Goal: Information Seeking & Learning: Find specific fact

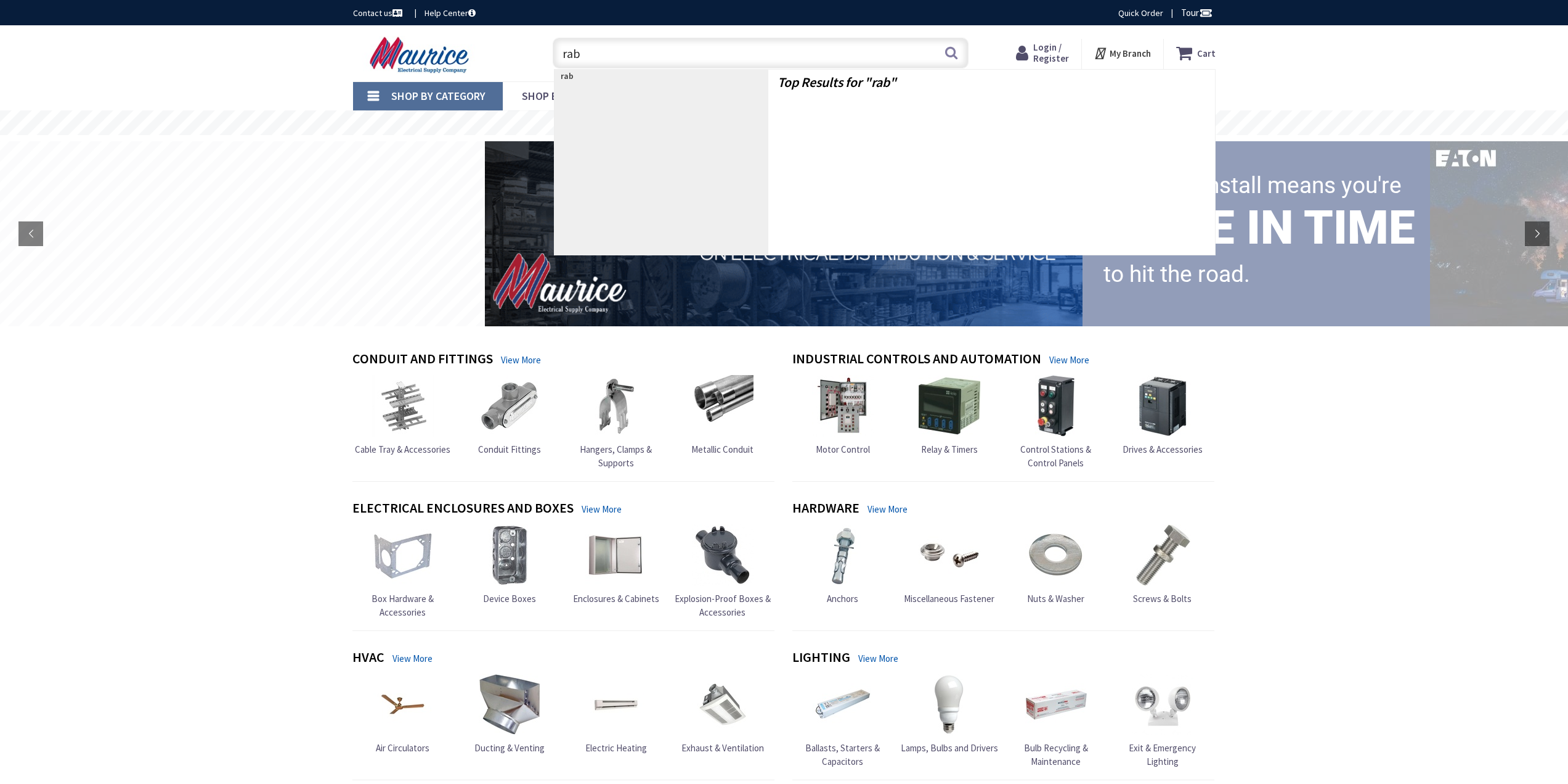
type input "rab WFD4"
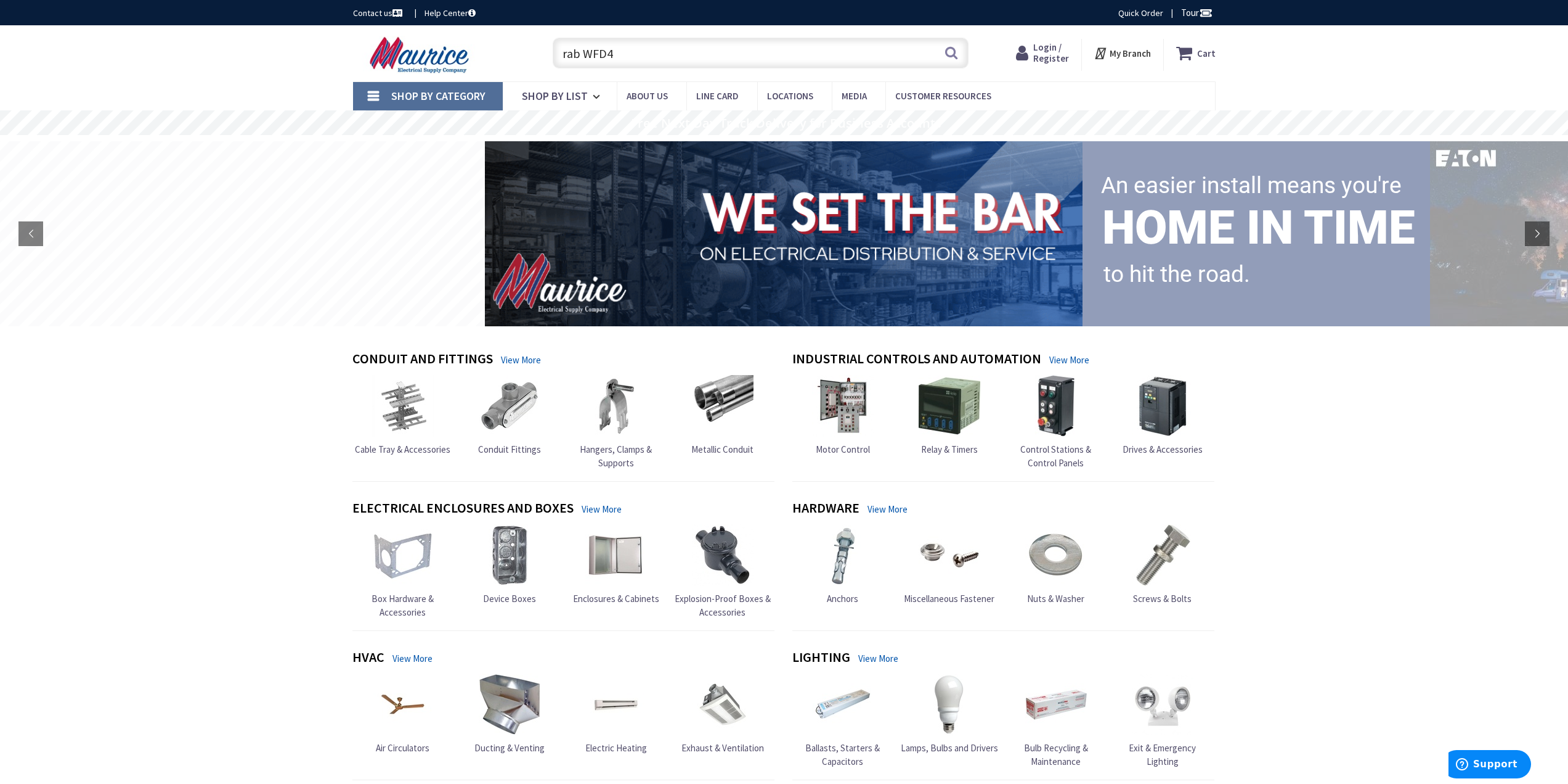
click at [640, 55] on input "rab WFD4" at bounding box center [761, 53] width 416 height 31
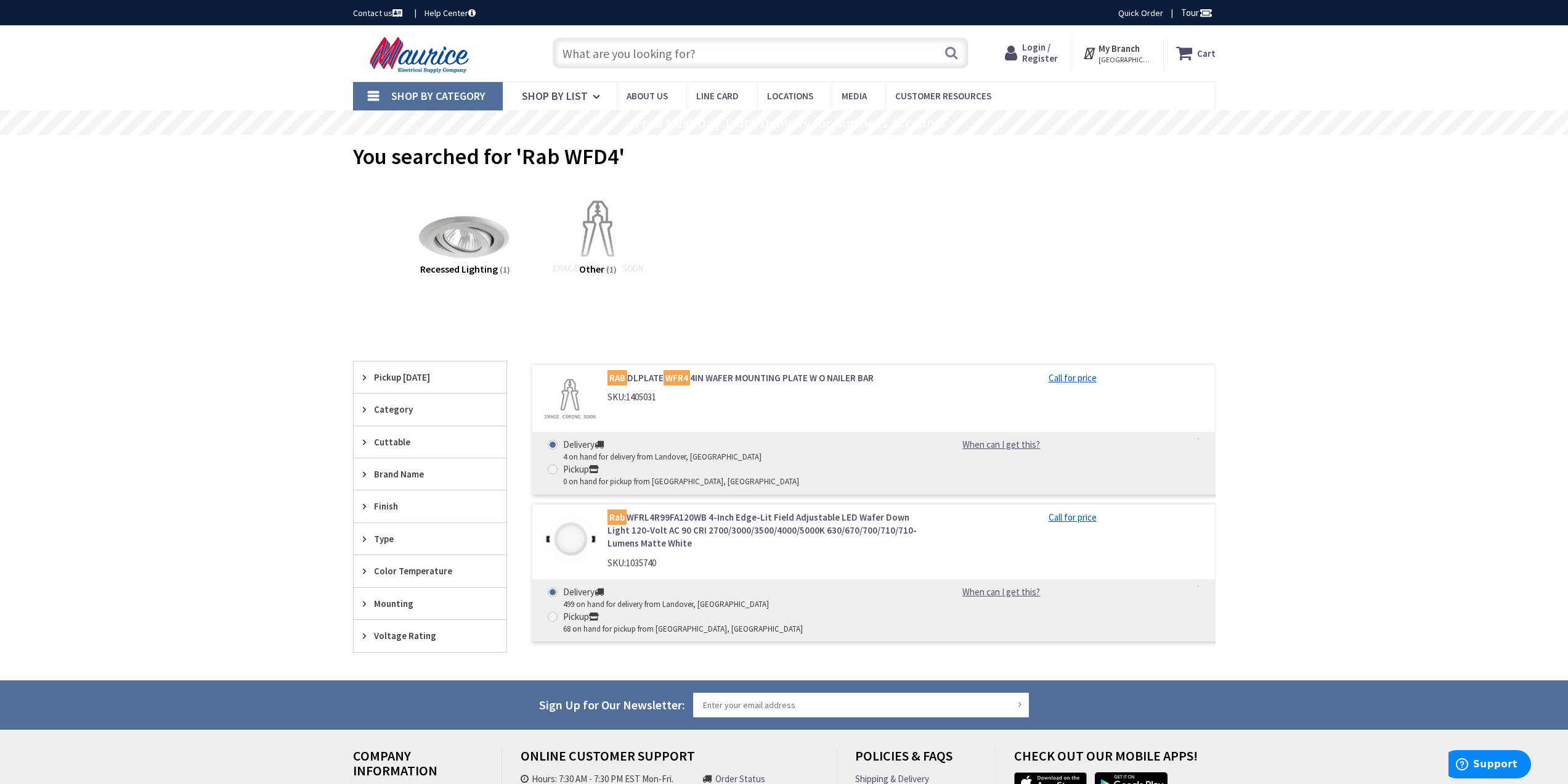
click at [716, 511] on link "Rab WFRL4R99FA120WB 4-Inch Edge-Lit Field Adjustable LED Wafer Down Light 120-V…" at bounding box center [764, 530] width 313 height 39
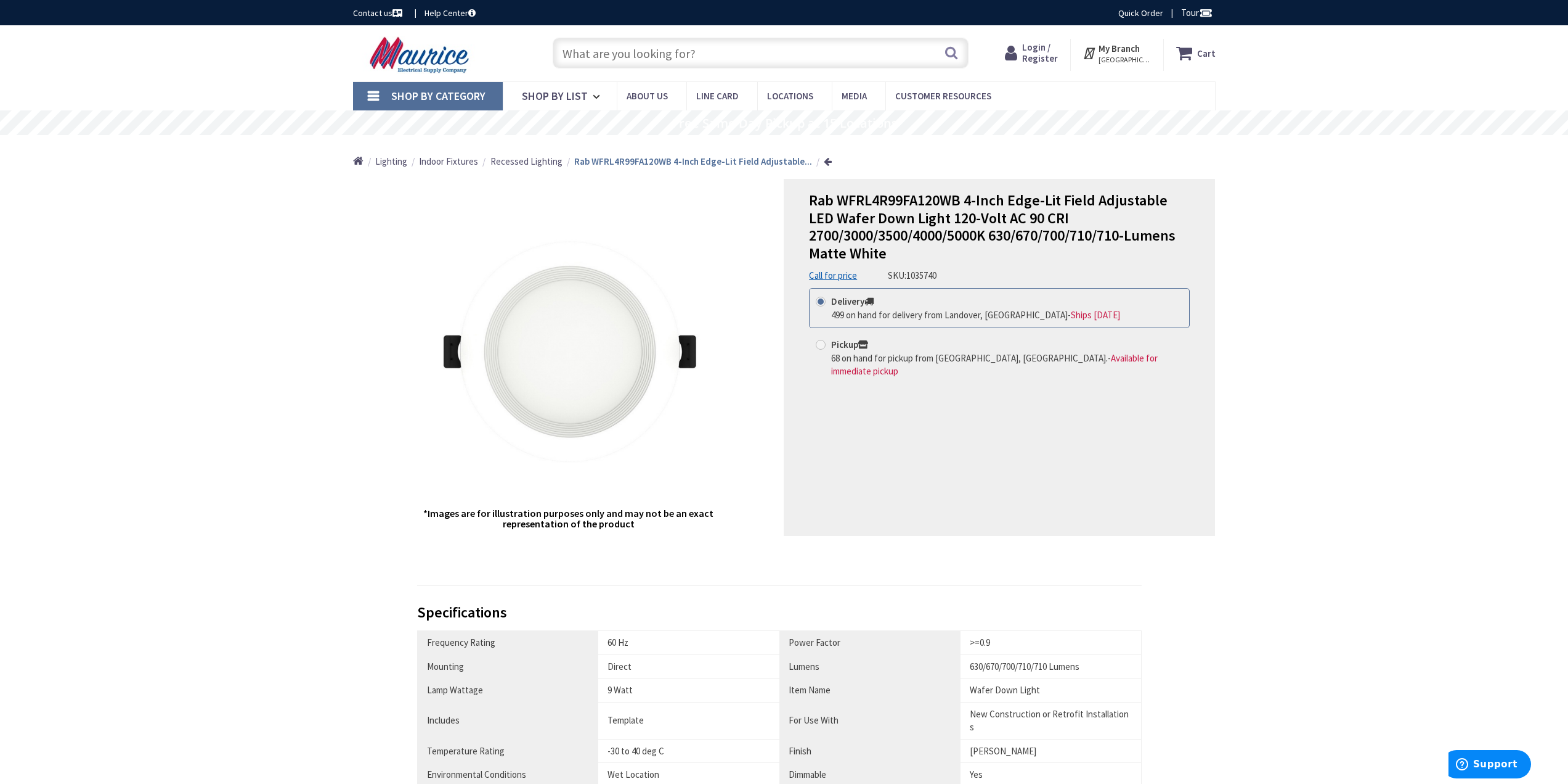
click at [839, 200] on span "Rab WFRL4R99FA120WB 4-Inch Edge-Lit Field Adjustable LED Wafer Down Light 120-V…" at bounding box center [992, 226] width 367 height 72
drag, startPoint x: 839, startPoint y: 200, endPoint x: 945, endPoint y: 203, distance: 106.0
click at [945, 203] on span "Rab WFRL4R99FA120WB 4-Inch Edge-Lit Field Adjustable LED Wafer Down Light 120-V…" at bounding box center [992, 226] width 367 height 72
copy span "WFRL4R99FA120WB"
click at [658, 57] on input "text" at bounding box center [761, 53] width 416 height 31
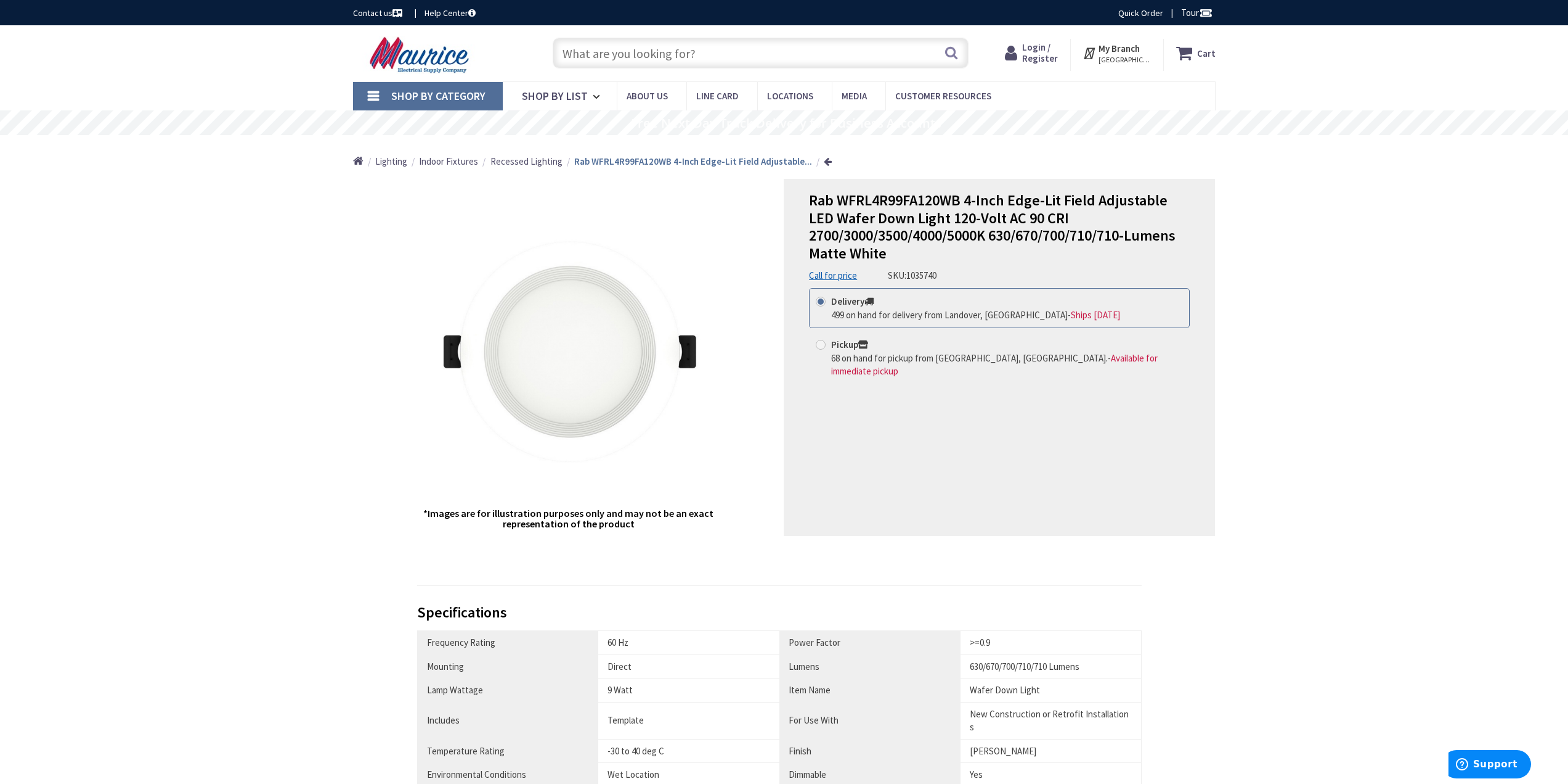
paste input "WFRL4R99FA120WB"
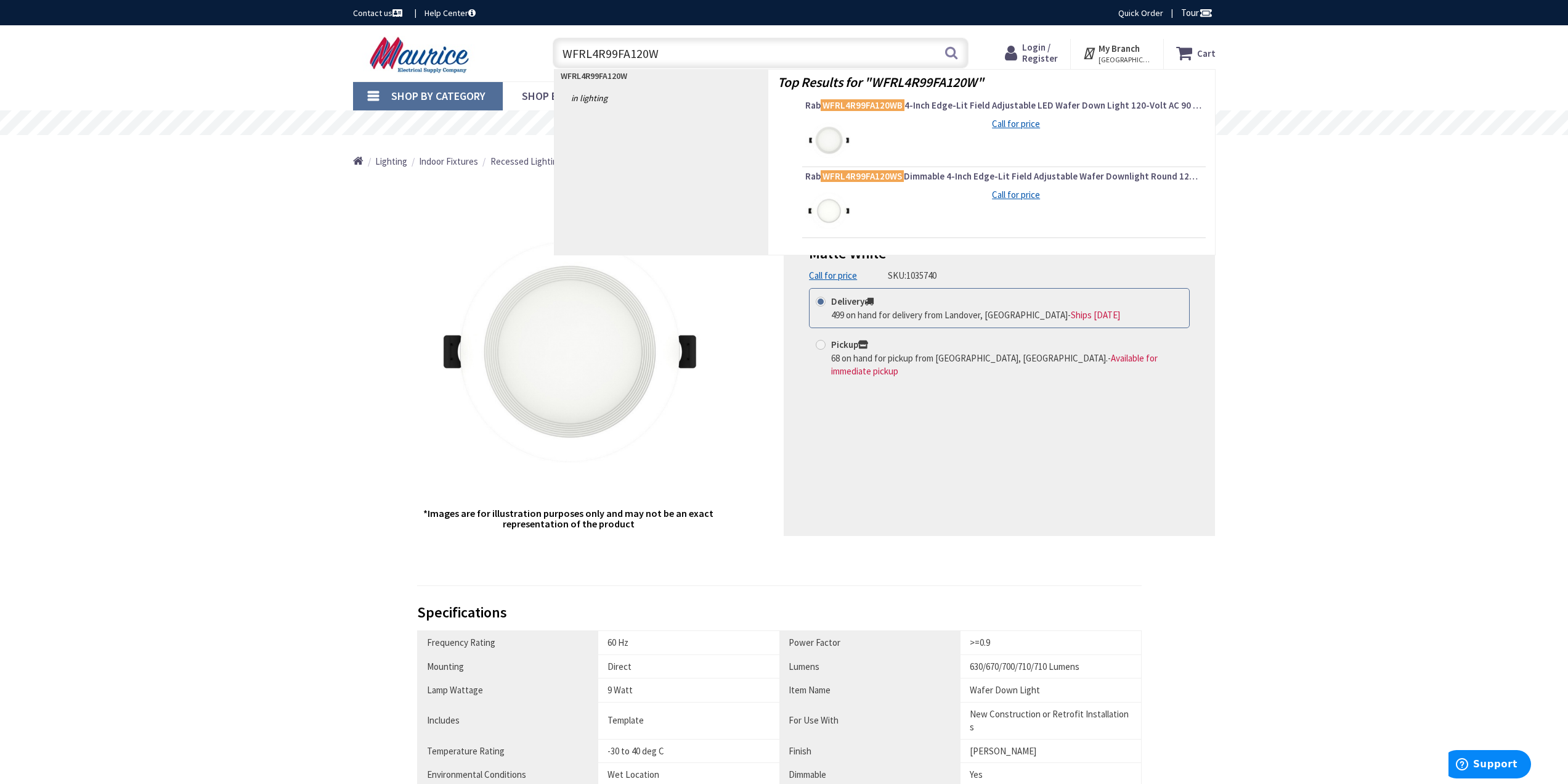
type input "WFRL4R99FA120WS"
